Goal: Check status: Check status

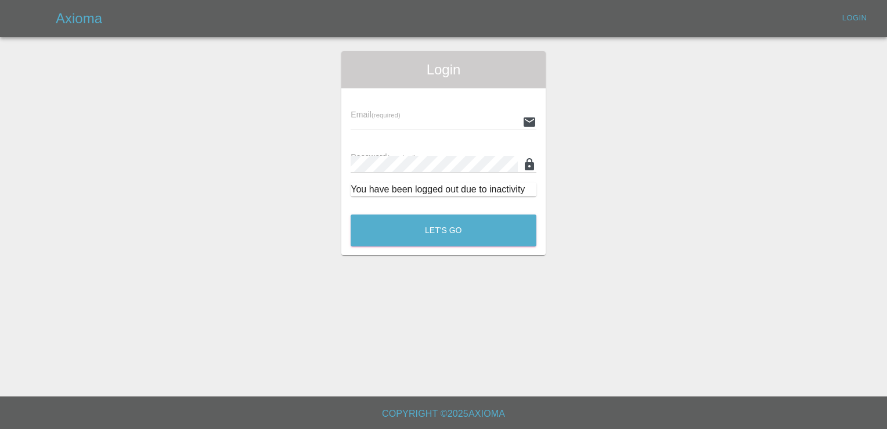
type input "[EMAIL_ADDRESS][DOMAIN_NAME]"
click at [387, 195] on div "You have been logged out due to inactivity" at bounding box center [444, 189] width 186 height 14
click at [392, 224] on button "Let's Go" at bounding box center [444, 230] width 186 height 32
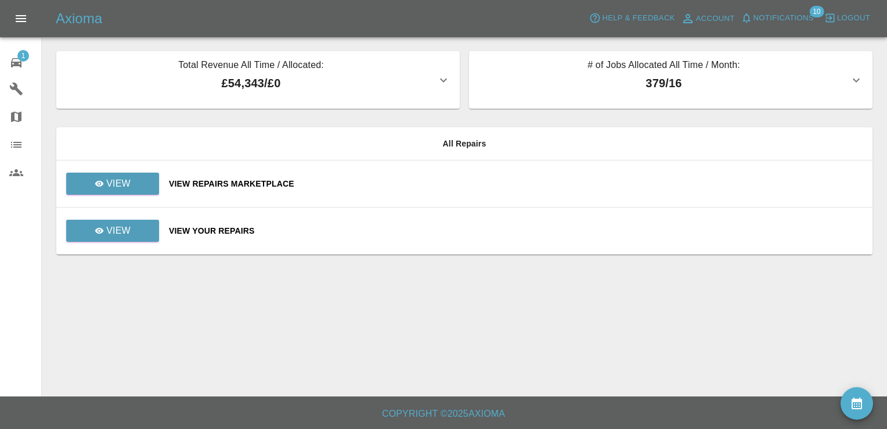
click at [392, 224] on td "View Your Repairs" at bounding box center [516, 230] width 713 height 47
click at [113, 190] on link "View" at bounding box center [112, 183] width 93 height 22
